Goal: Information Seeking & Learning: Learn about a topic

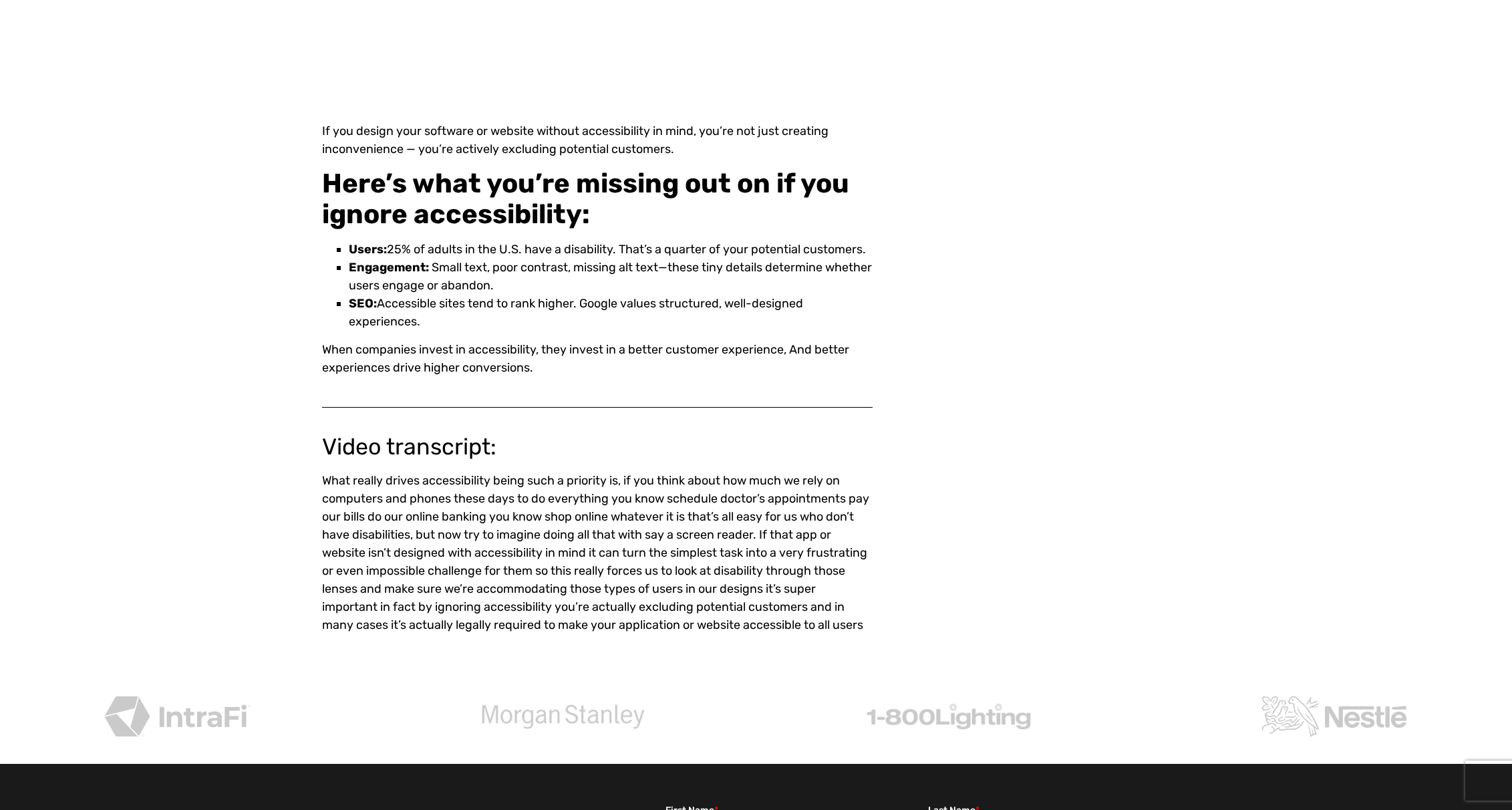
scroll to position [535, 0]
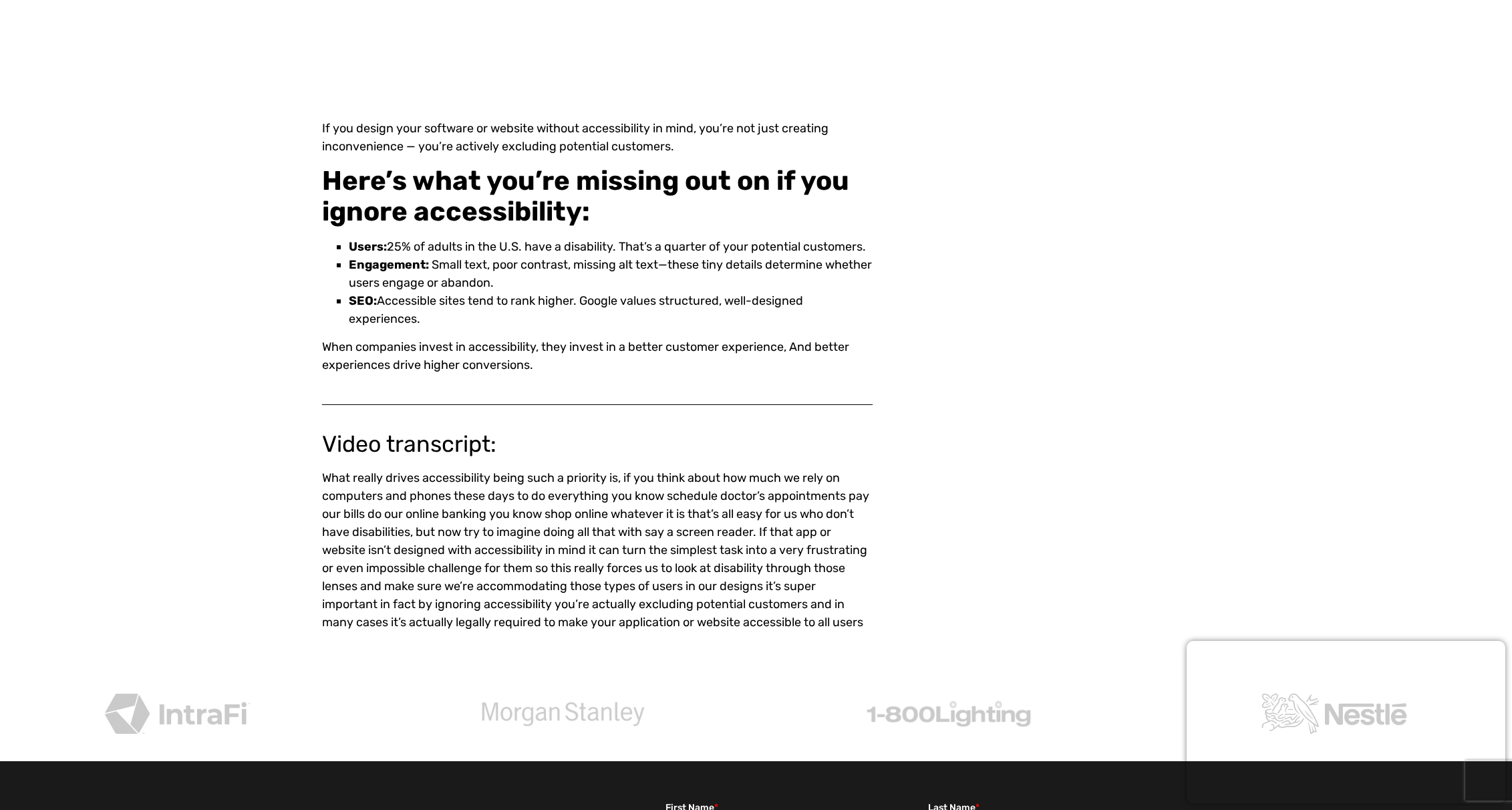
click at [87, 98] on div "Accessibility can be legal risk and a lost opportunity [Video] I f you design y…" at bounding box center [756, 111] width 1512 height 1120
drag, startPoint x: 69, startPoint y: 125, endPoint x: 201, endPoint y: 9, distance: 175.7
click at [69, 125] on div "Accessibility can be legal risk and a lost opportunity [Video] I f you design y…" at bounding box center [756, 111] width 1512 height 1120
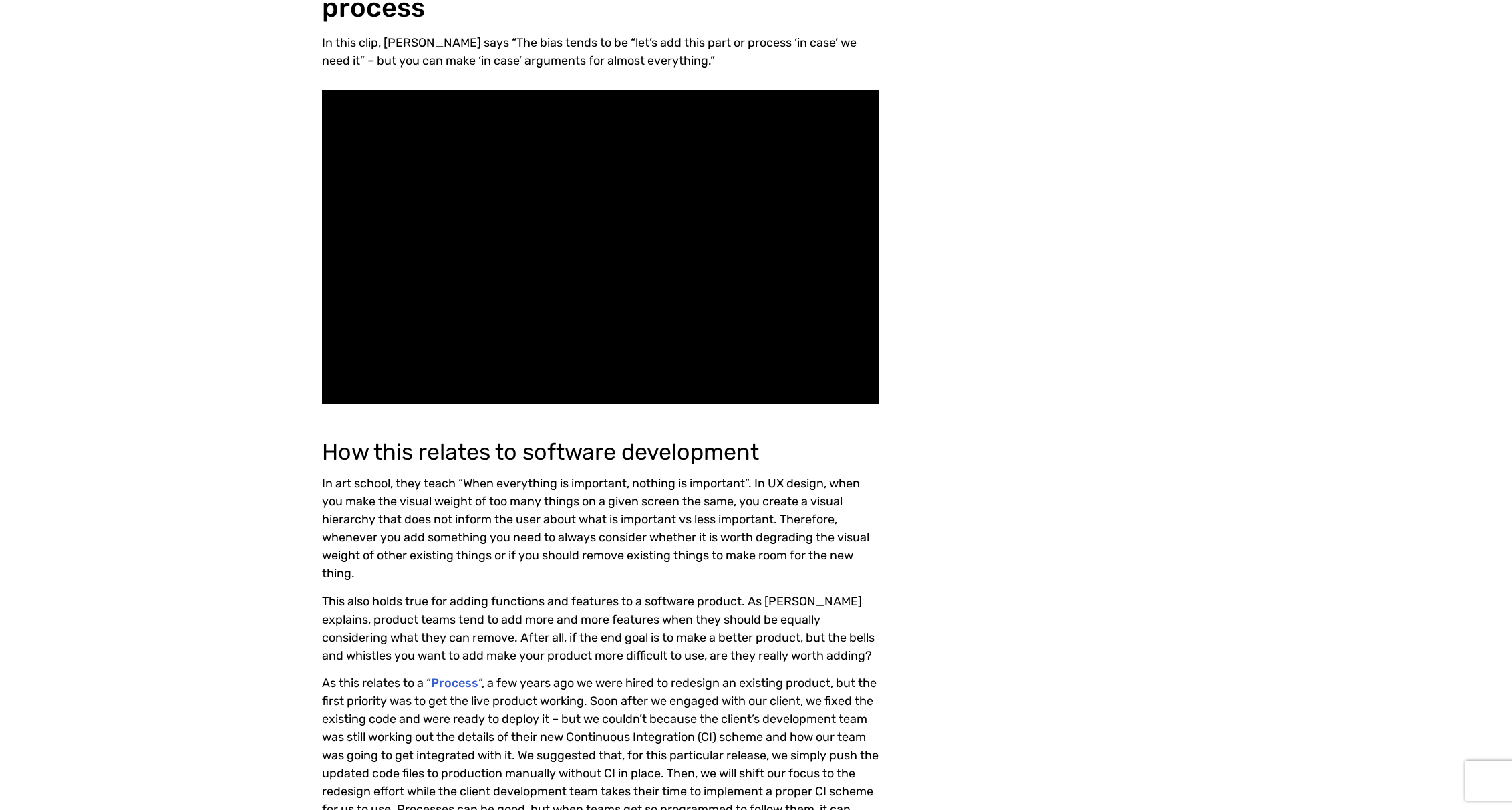
scroll to position [1871, 0]
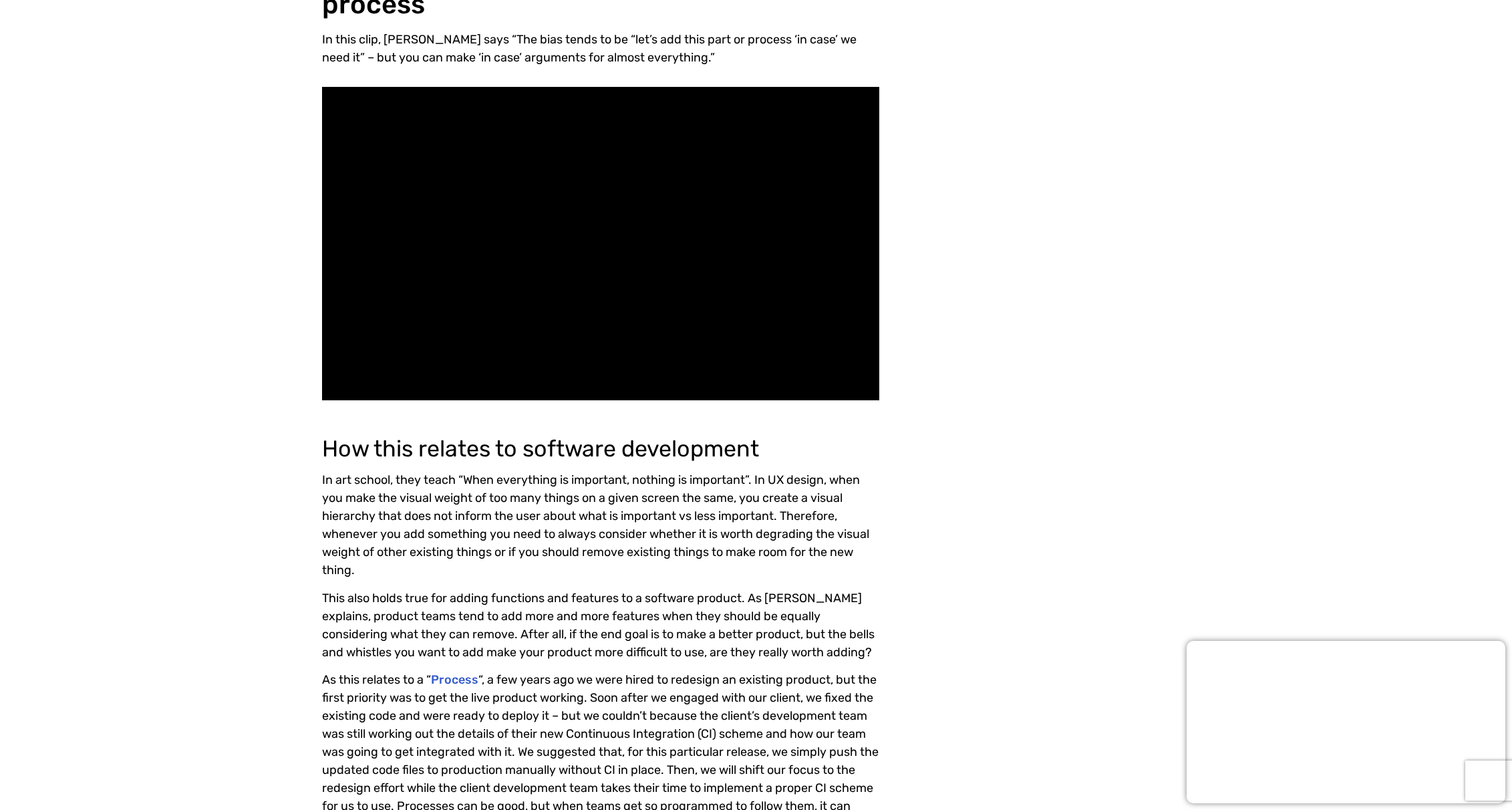
drag, startPoint x: 55, startPoint y: 148, endPoint x: 95, endPoint y: 109, distance: 55.9
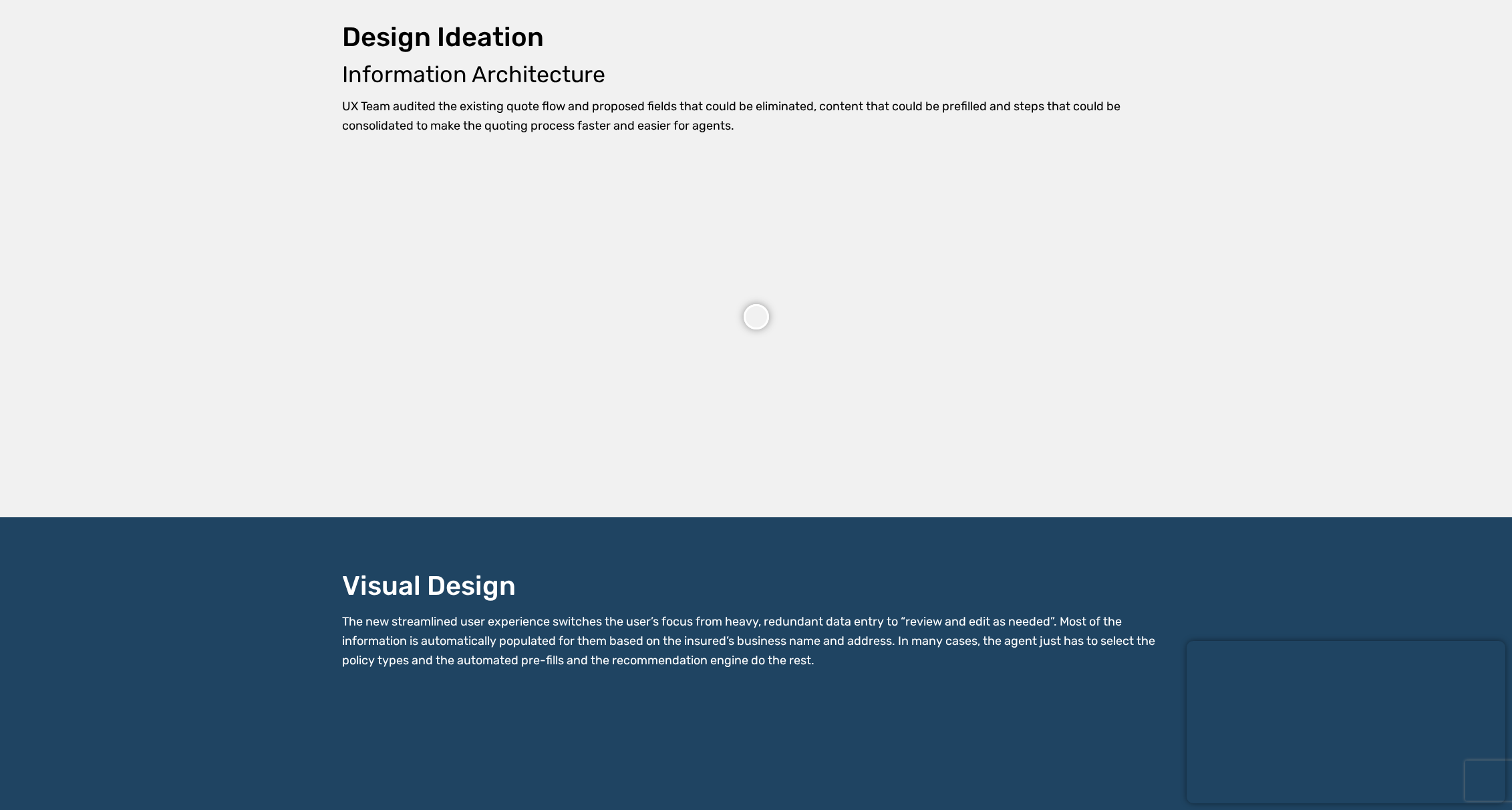
scroll to position [2606, 0]
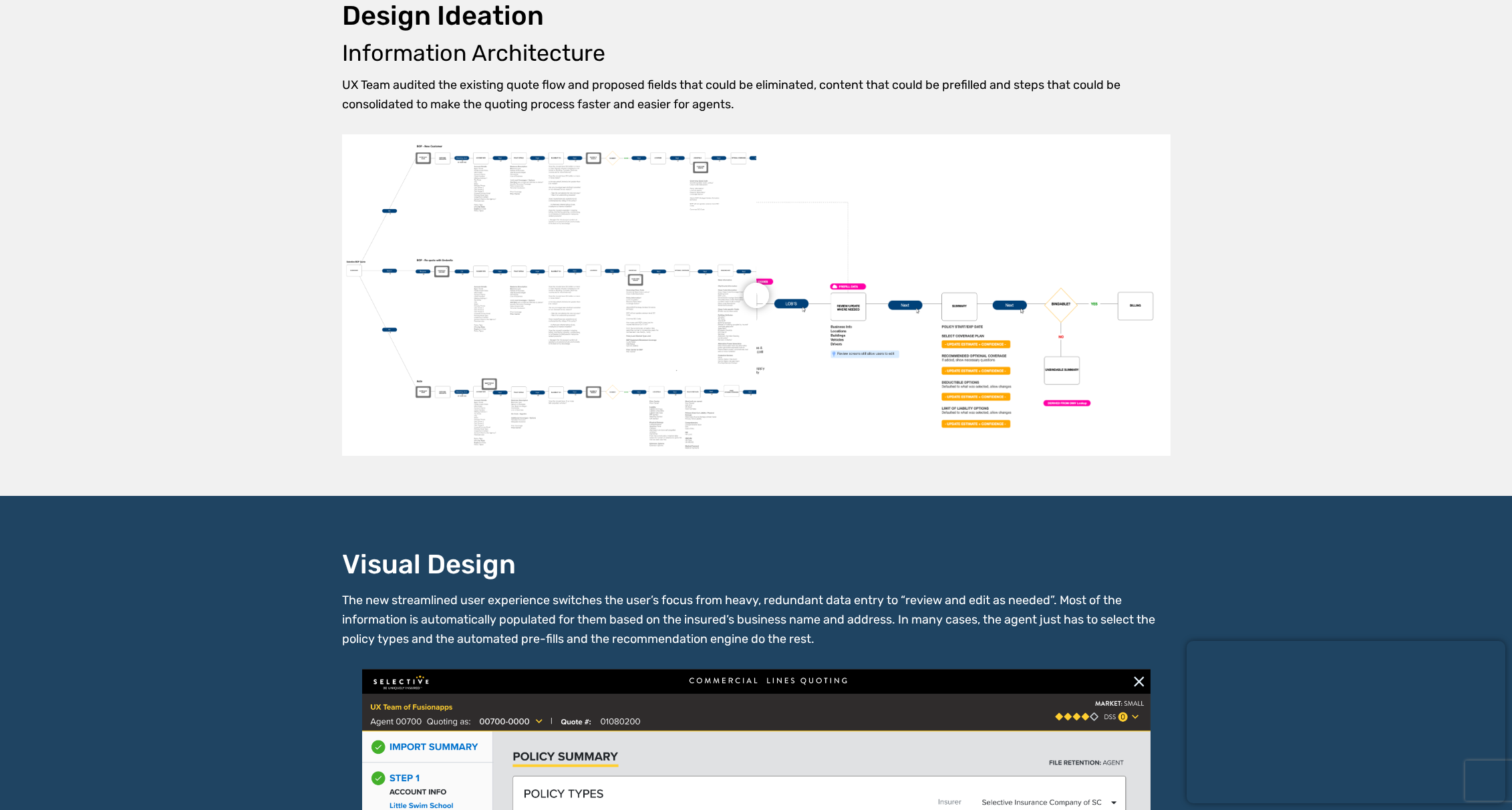
click at [77, 97] on div "Design Ideation Information Architecture UX Team audited the existing quote flo…" at bounding box center [756, 228] width 1512 height 535
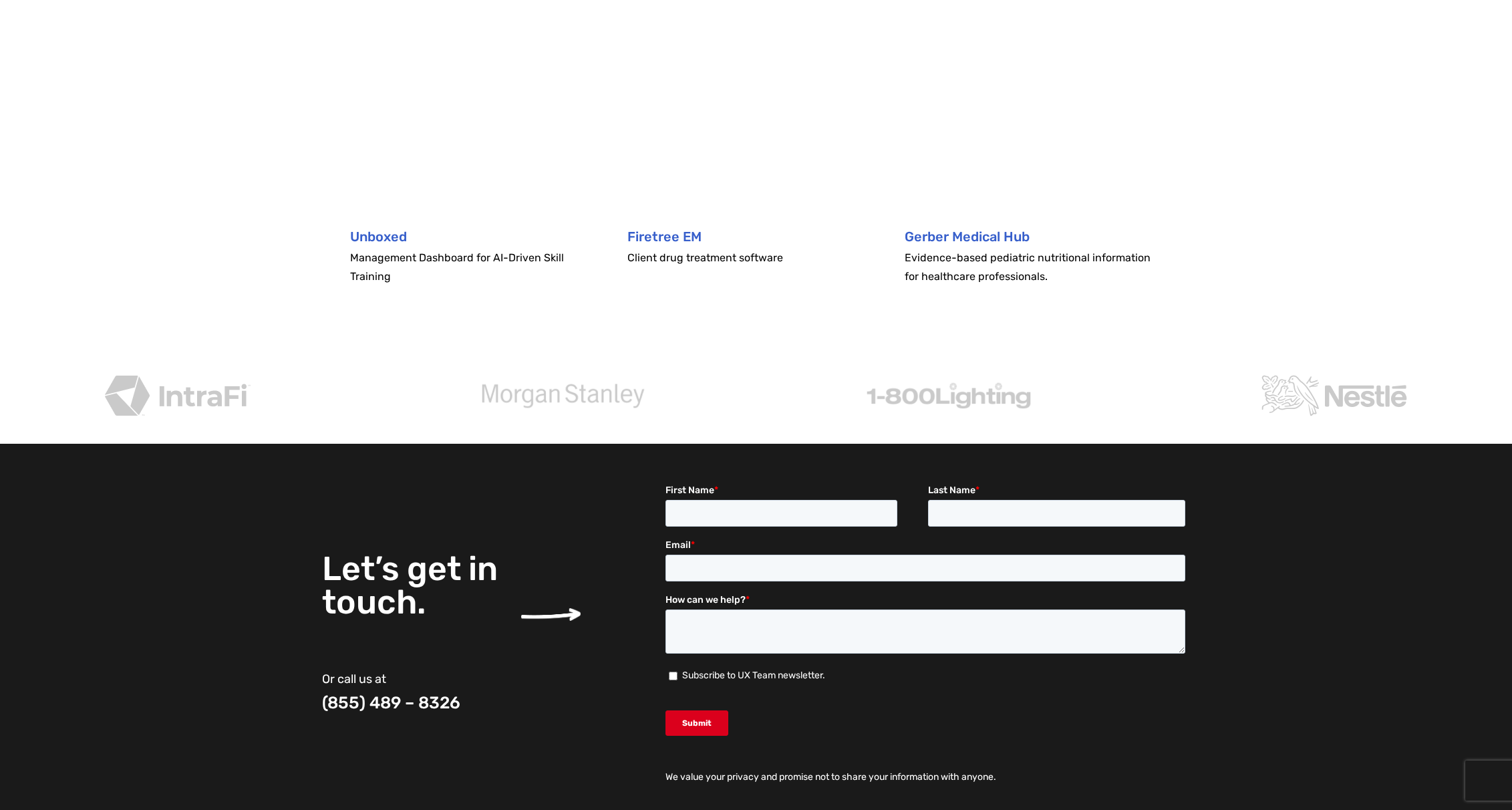
scroll to position [4168, 0]
